Goal: Task Accomplishment & Management: Manage account settings

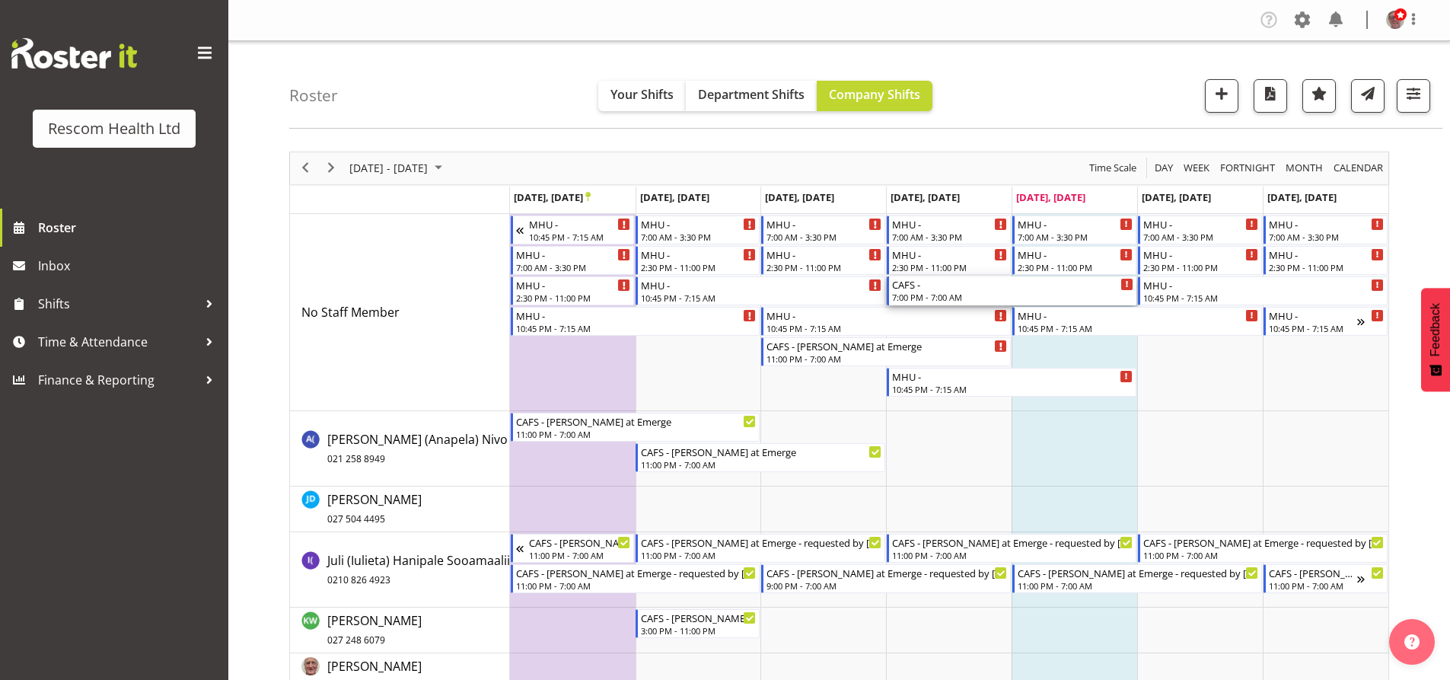
click at [939, 289] on div "CAFS -" at bounding box center [1012, 283] width 241 height 15
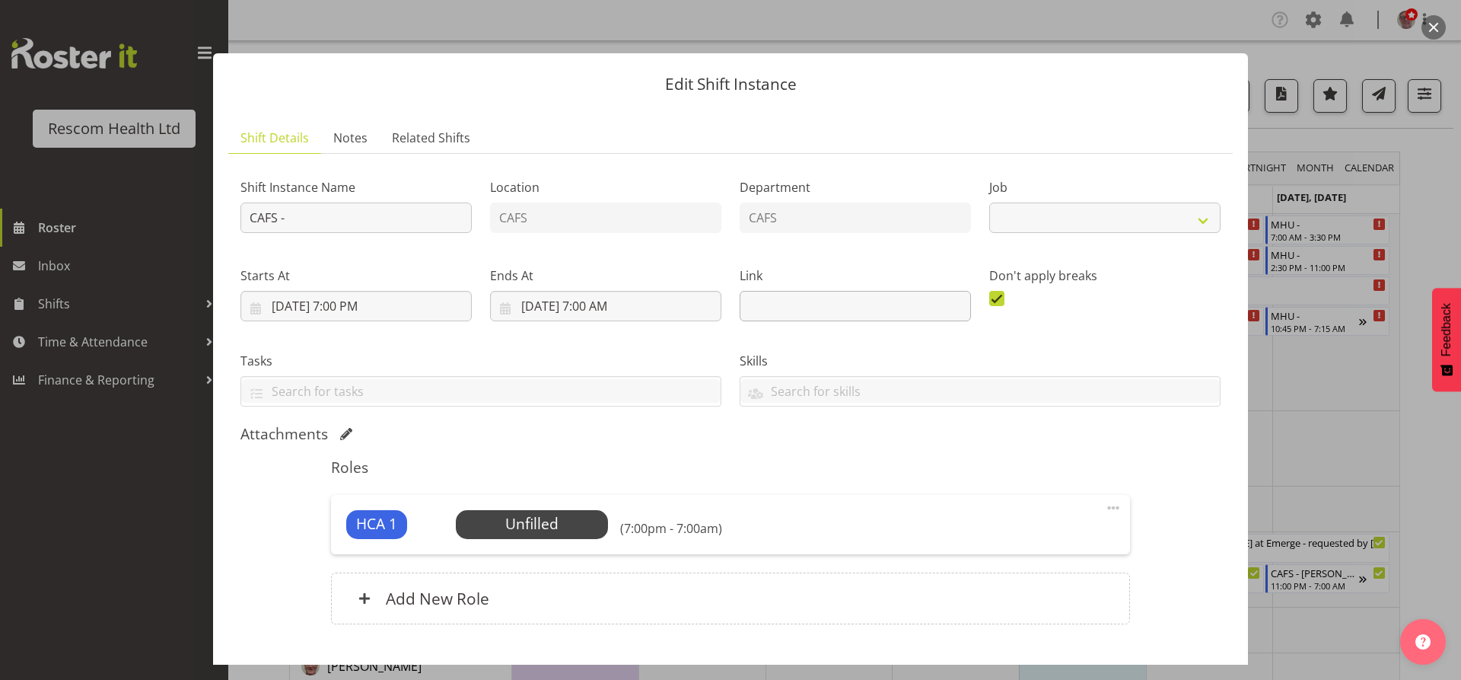
select select "4188"
click at [290, 215] on input "CAFS -" at bounding box center [355, 217] width 231 height 30
type input "CAFS - [PERSON_NAME] at Emerge"
click at [339, 308] on input "[DATE] 7:00 PM" at bounding box center [355, 306] width 231 height 30
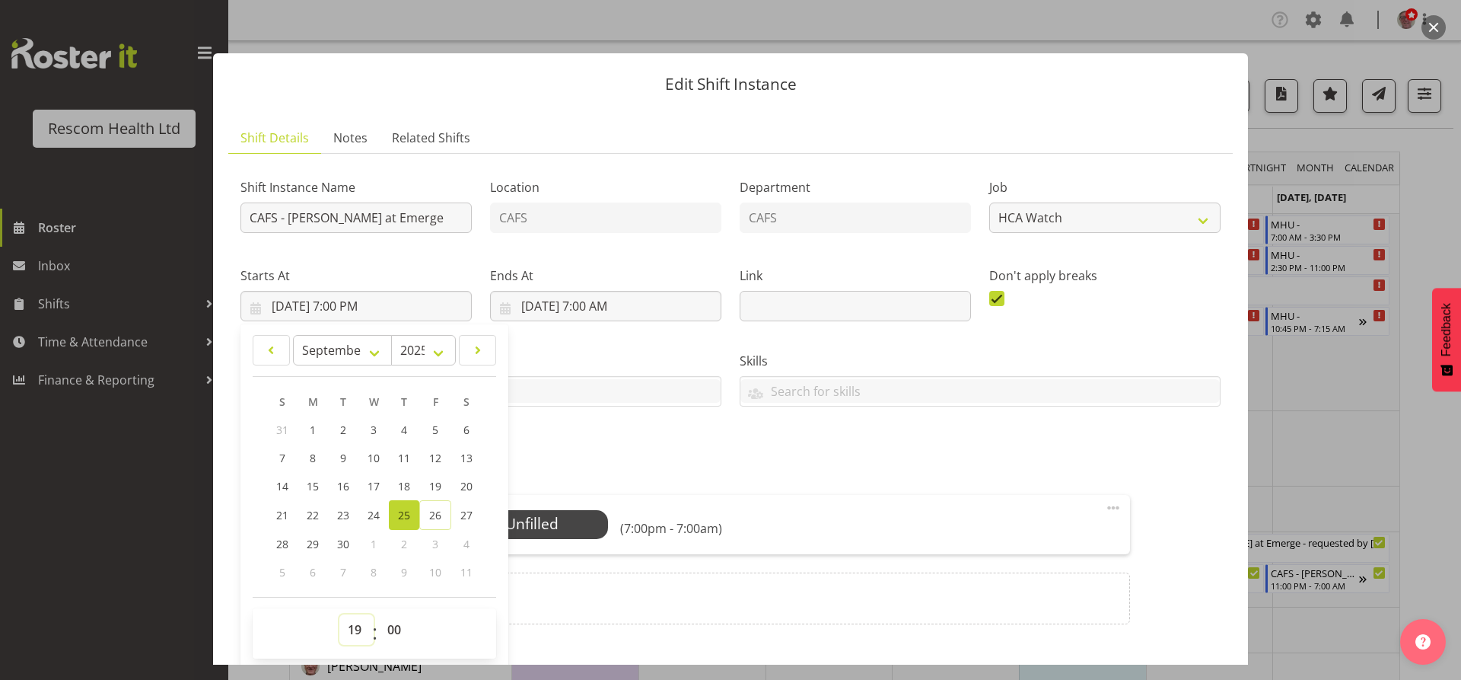
click at [355, 630] on select "00 01 02 03 04 05 06 07 08 09 10 11 12 13 14 15 16 17 18 19 20 21 22 23" at bounding box center [356, 629] width 34 height 30
select select "23"
click at [339, 614] on select "00 01 02 03 04 05 06 07 08 09 10 11 12 13 14 15 16 17 18 19 20 21 22 23" at bounding box center [356, 629] width 34 height 30
type input "[DATE] 11:00 PM"
click at [574, 445] on div "Attachments" at bounding box center [730, 435] width 980 height 21
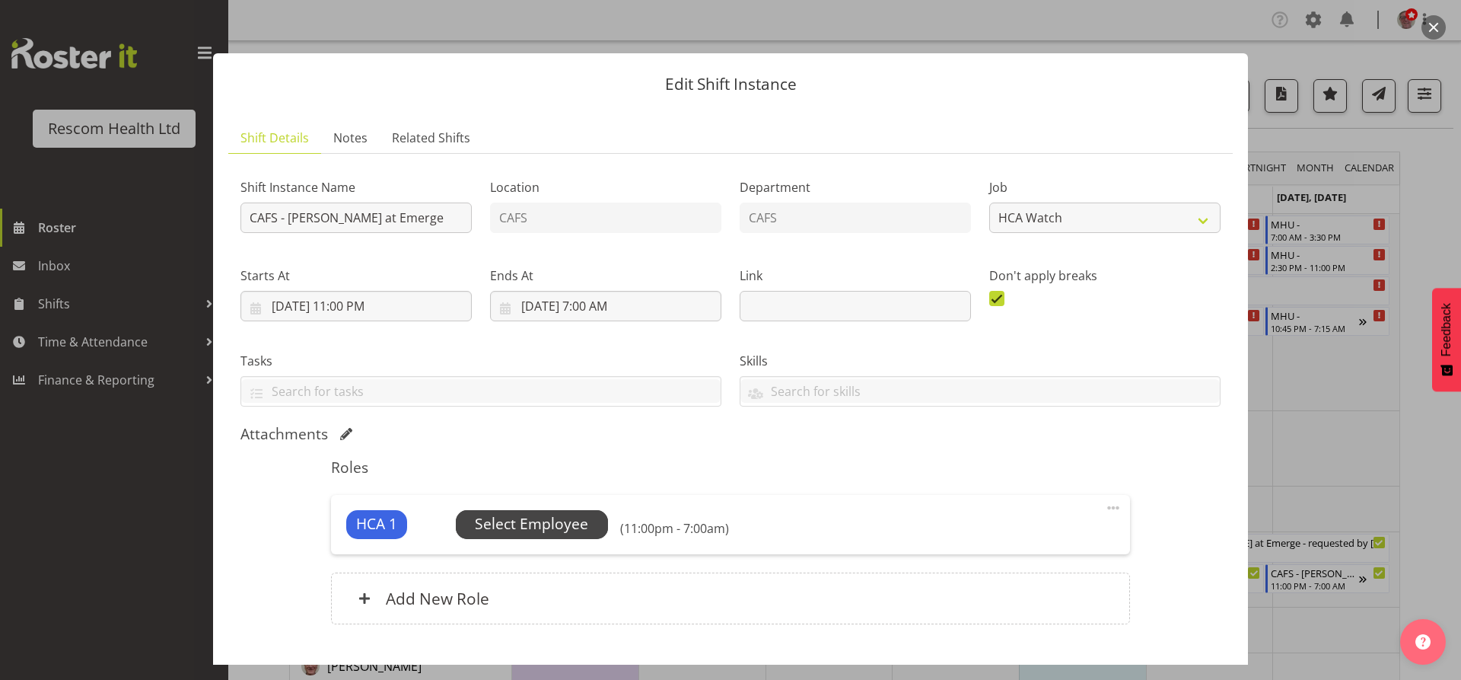
click at [557, 520] on span "Select Employee" at bounding box center [531, 524] width 113 height 22
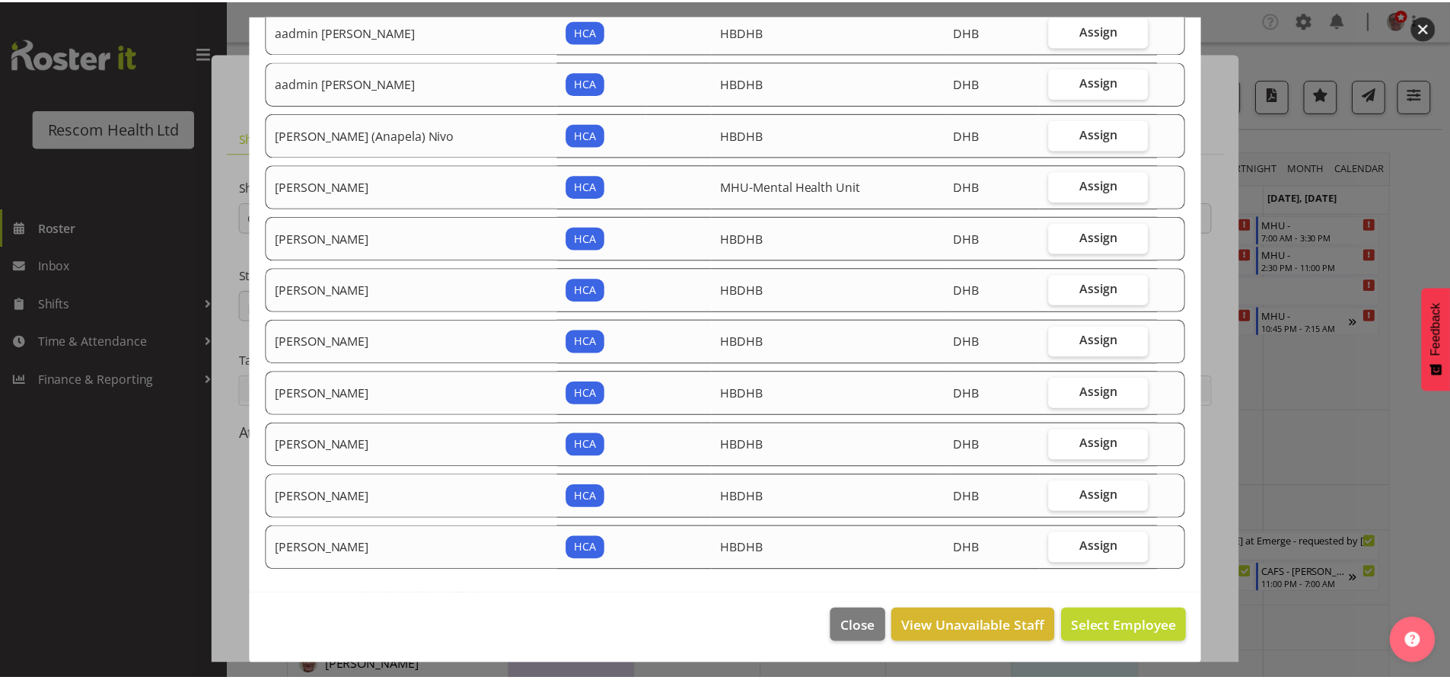
scroll to position [163, 0]
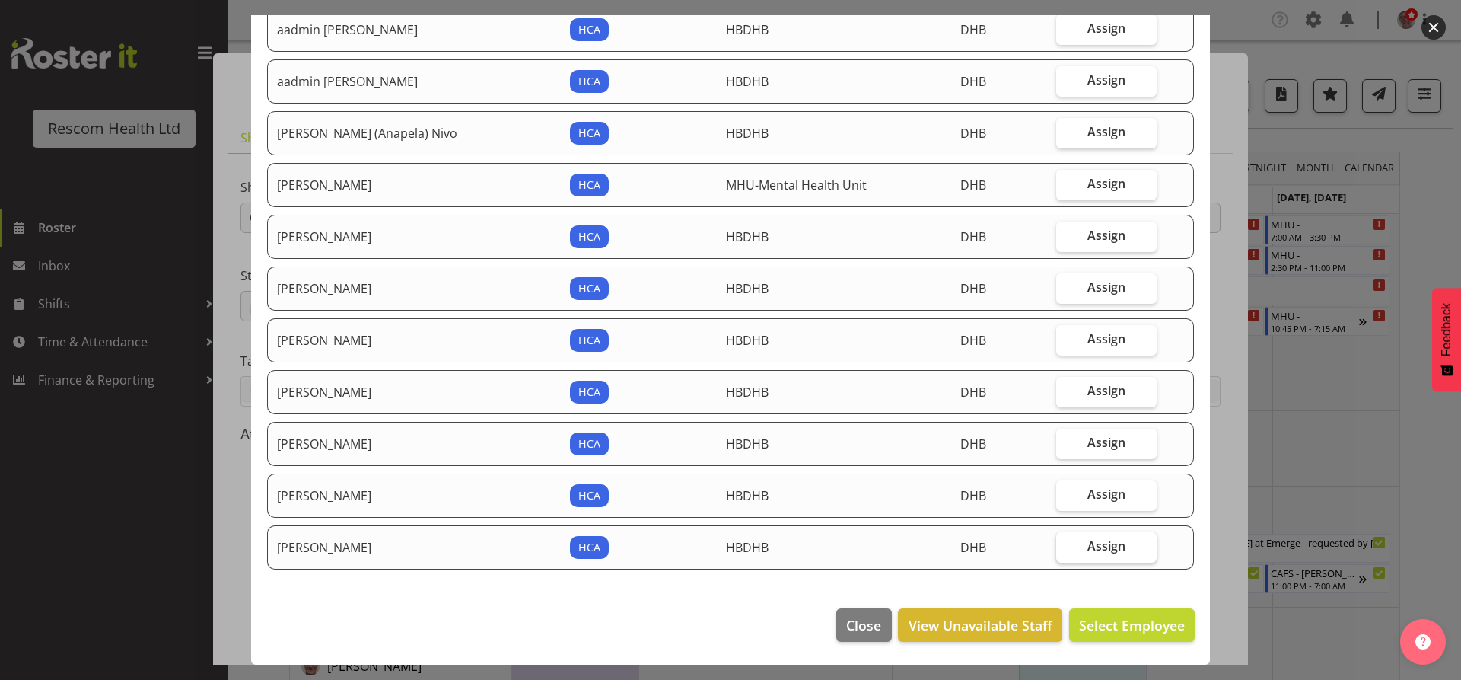
click at [1087, 548] on span "Assign" at bounding box center [1106, 545] width 38 height 15
click at [1066, 548] on input "Assign" at bounding box center [1061, 546] width 10 height 10
checkbox input "true"
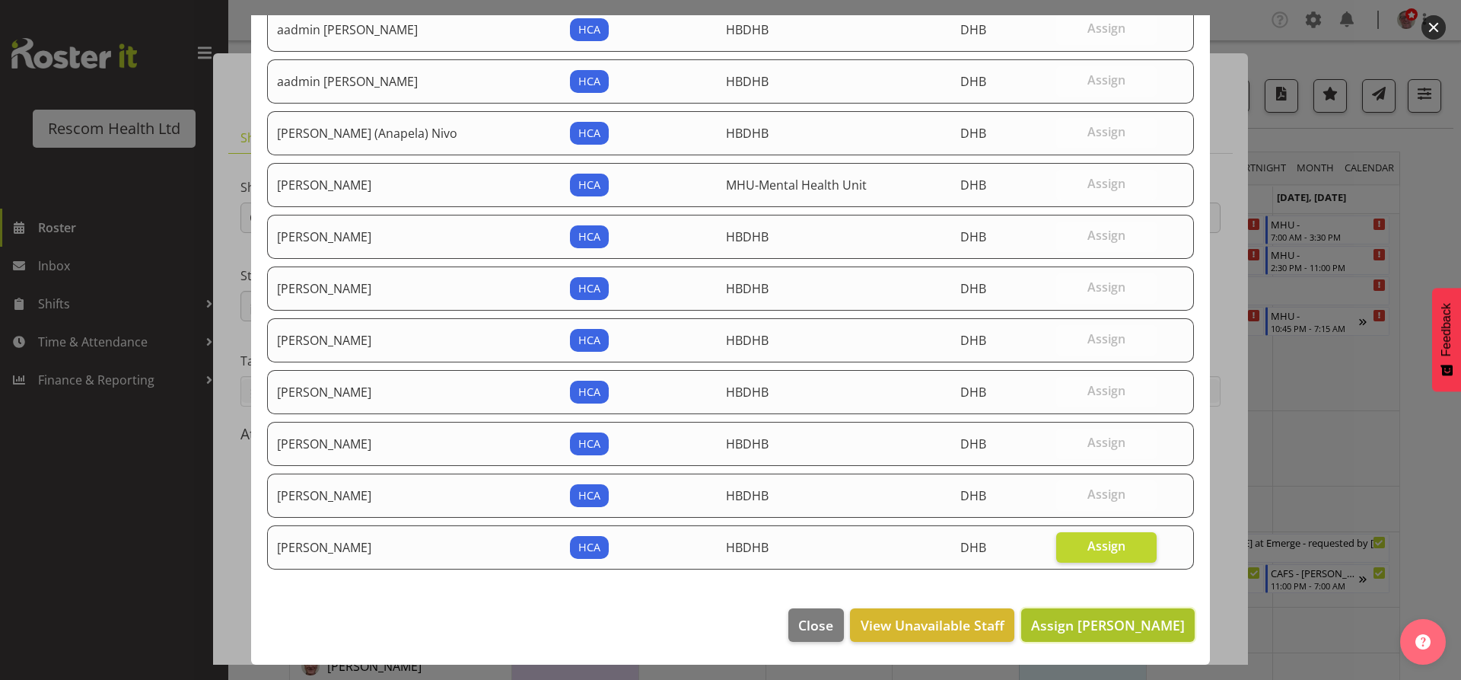
click at [1099, 630] on span "Assign [PERSON_NAME]" at bounding box center [1108, 625] width 154 height 18
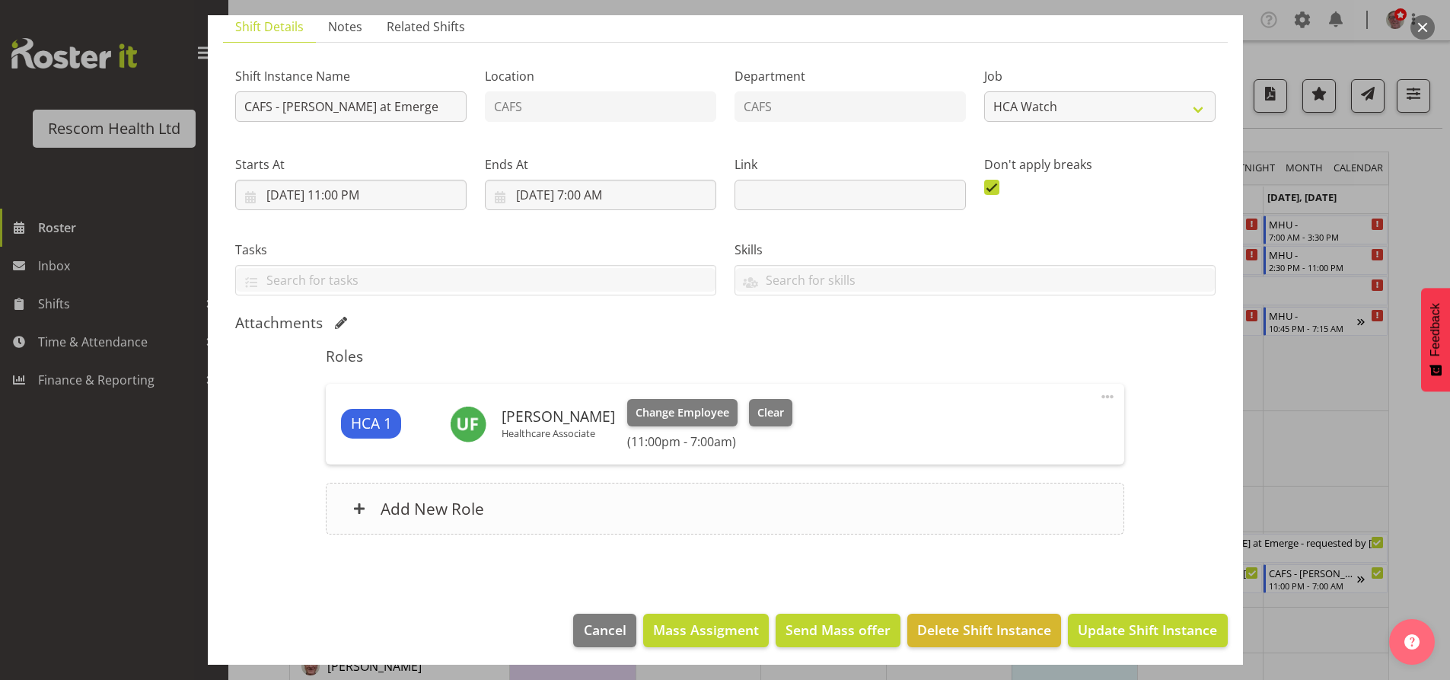
scroll to position [116, 0]
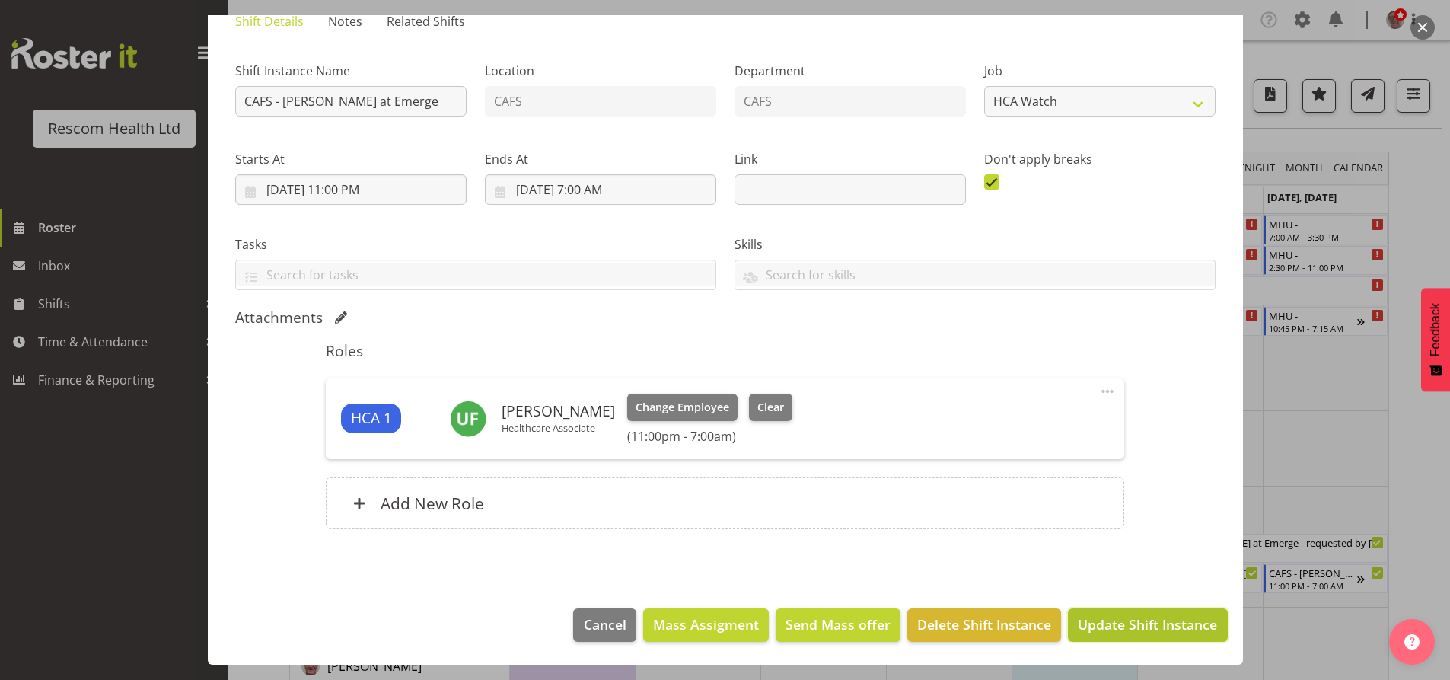
click at [1125, 624] on span "Update Shift Instance" at bounding box center [1146, 624] width 139 height 20
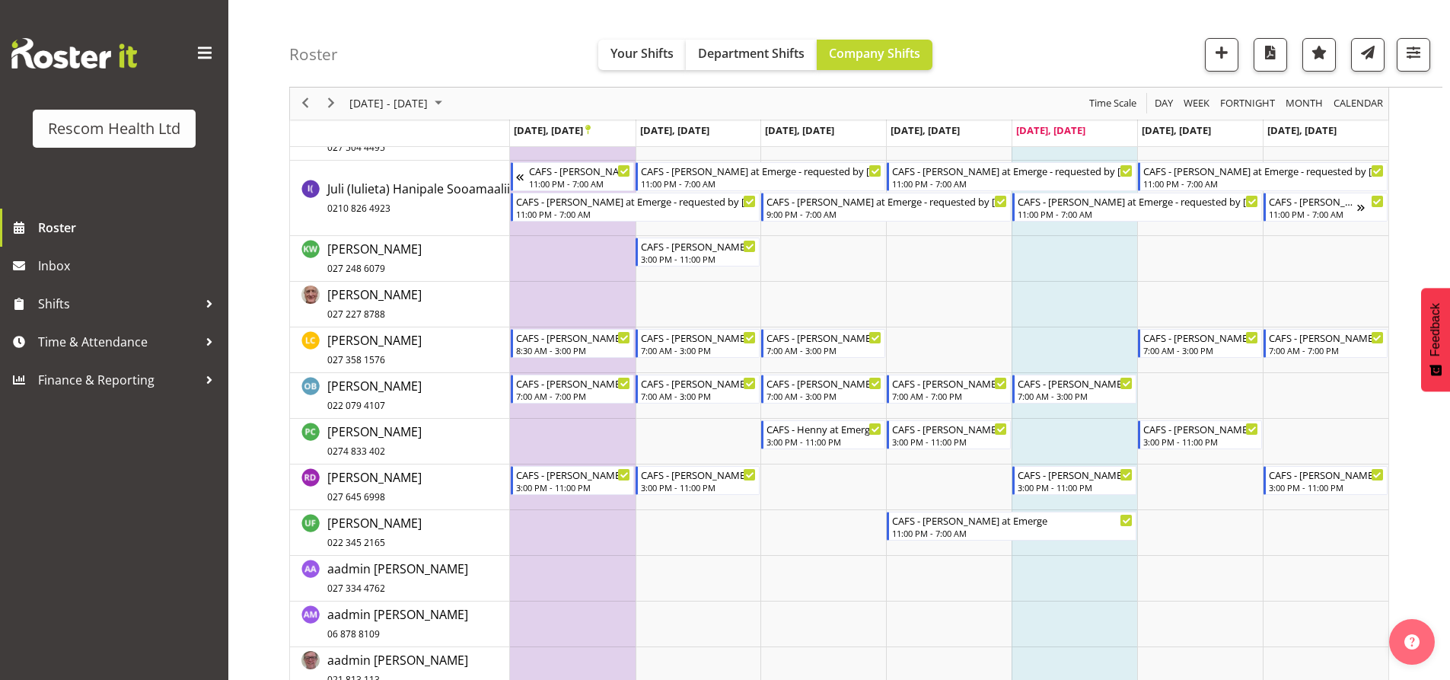
scroll to position [380, 0]
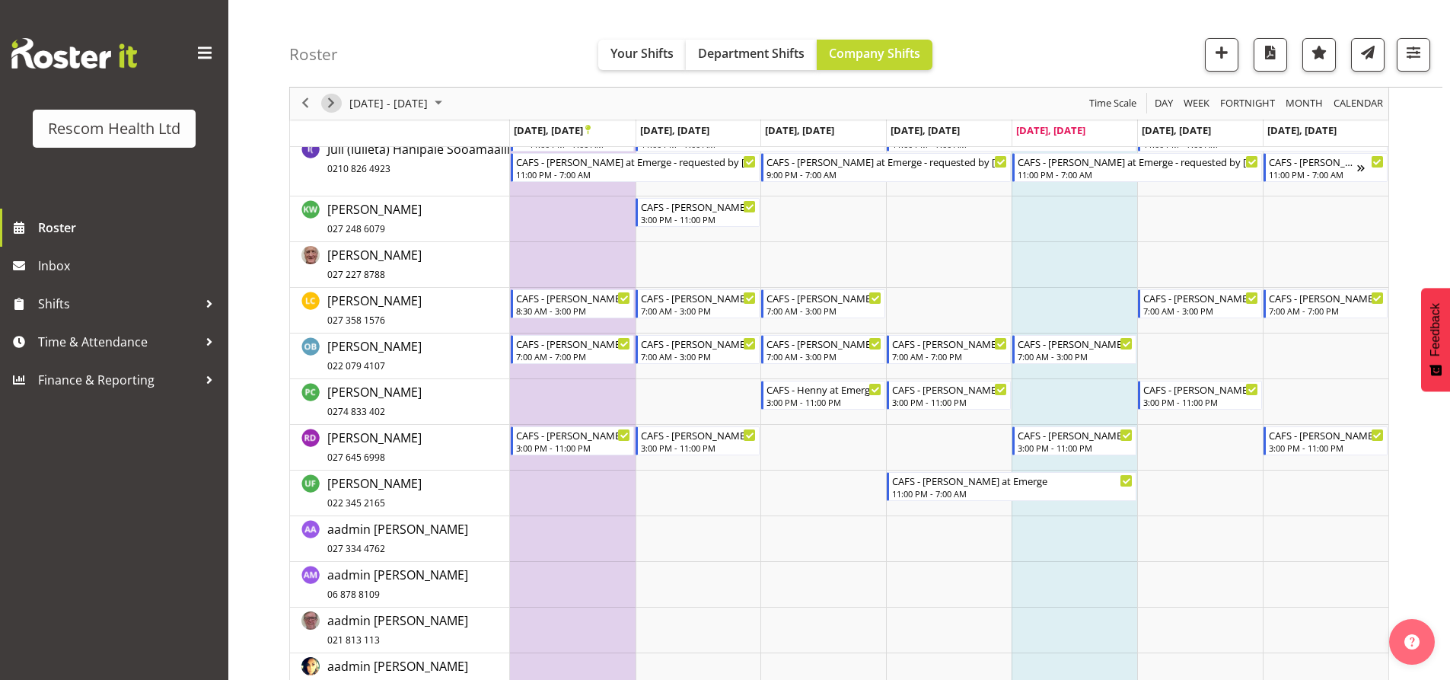
click at [334, 106] on span "Next" at bounding box center [331, 103] width 18 height 19
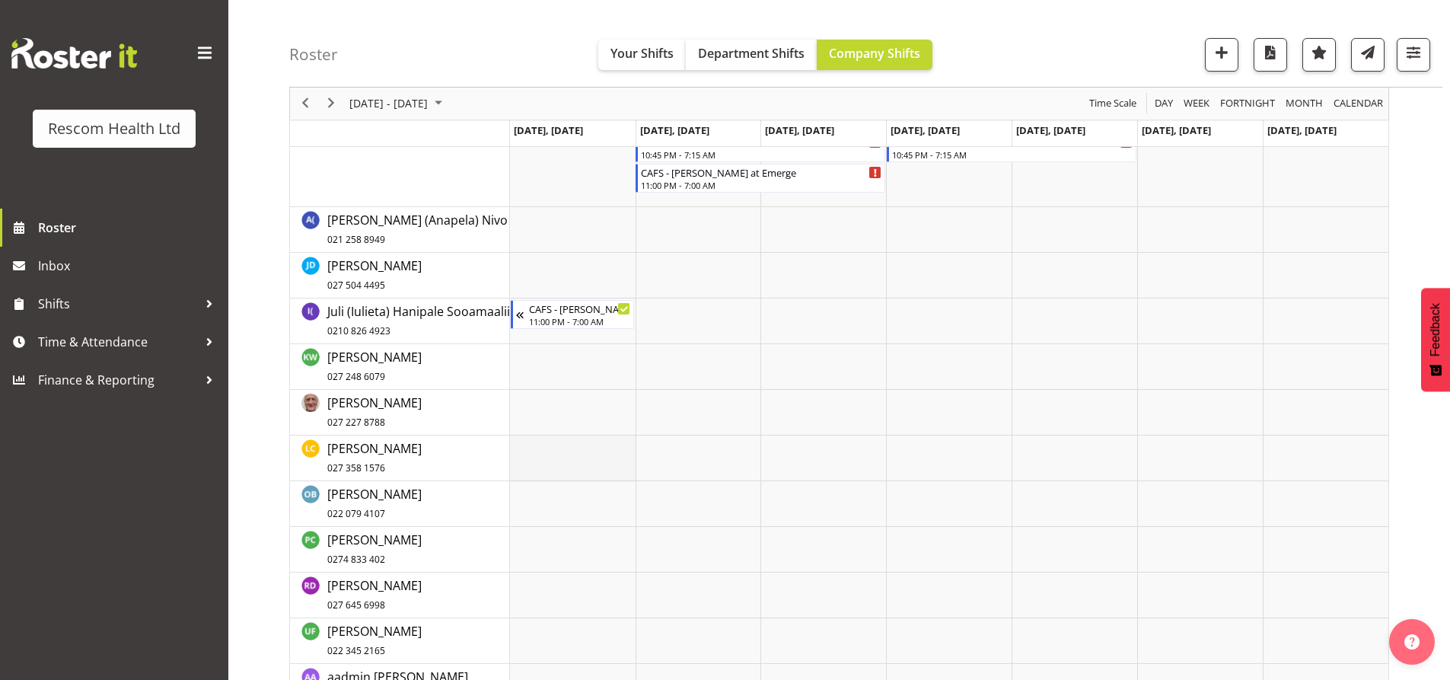
scroll to position [304, 0]
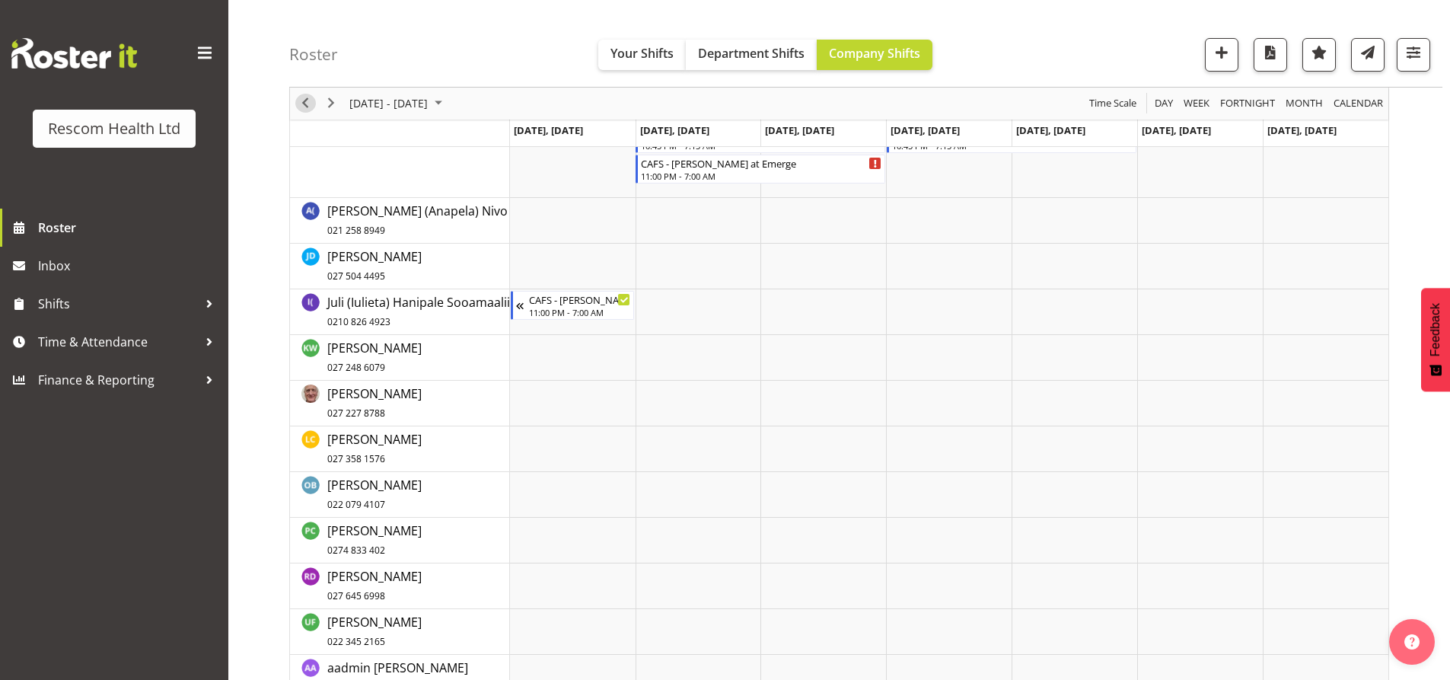
click at [301, 104] on span "Previous" at bounding box center [305, 103] width 18 height 19
